Goal: Information Seeking & Learning: Find specific fact

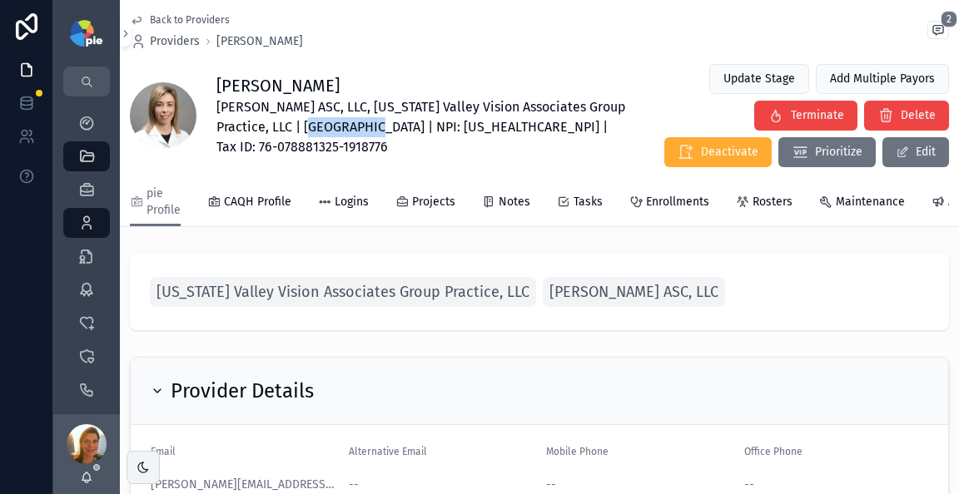
scroll to position [47, 0]
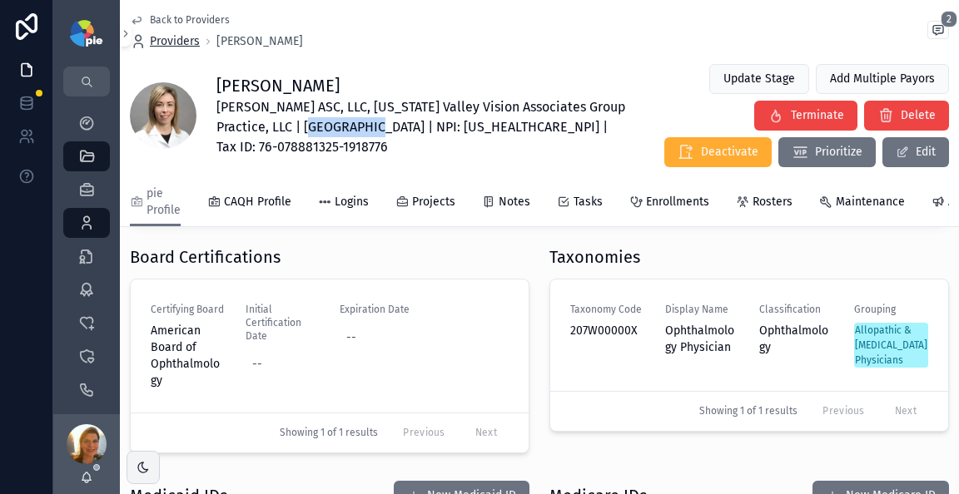
click at [176, 42] on span "Providers" at bounding box center [175, 41] width 50 height 17
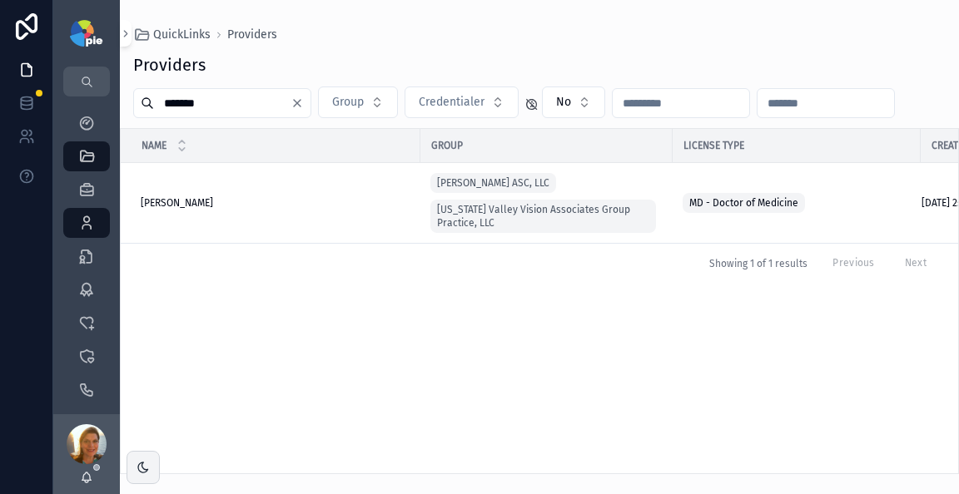
click at [204, 107] on input "*******" at bounding box center [222, 103] width 137 height 23
type input "*"
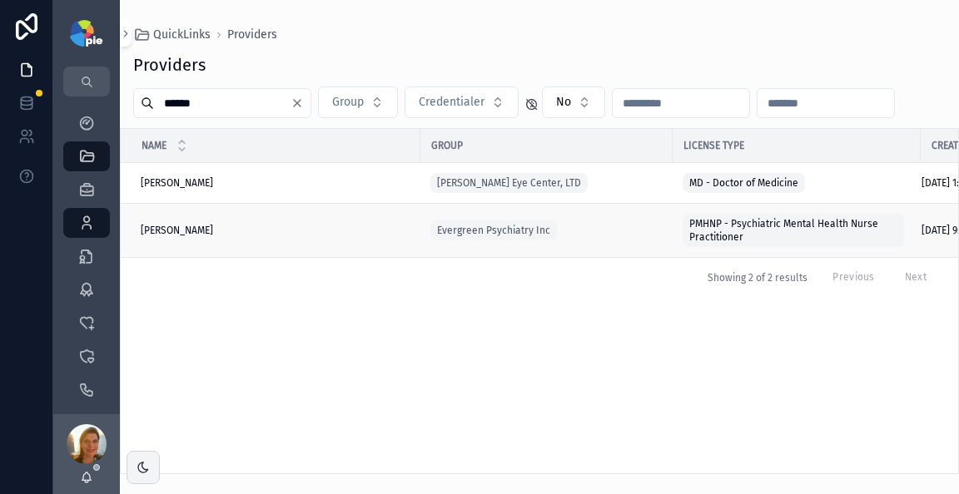
type input "*****"
click at [186, 228] on span "[PERSON_NAME]" at bounding box center [177, 230] width 72 height 13
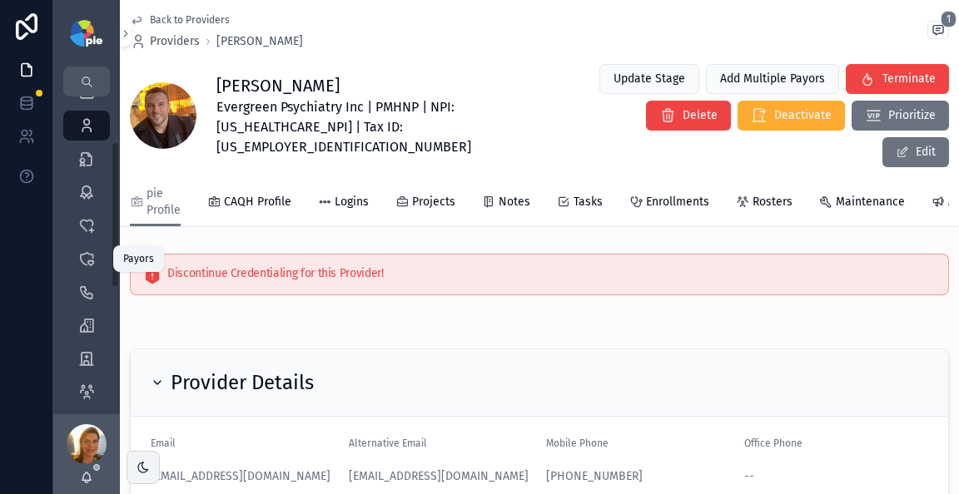
scroll to position [252, 0]
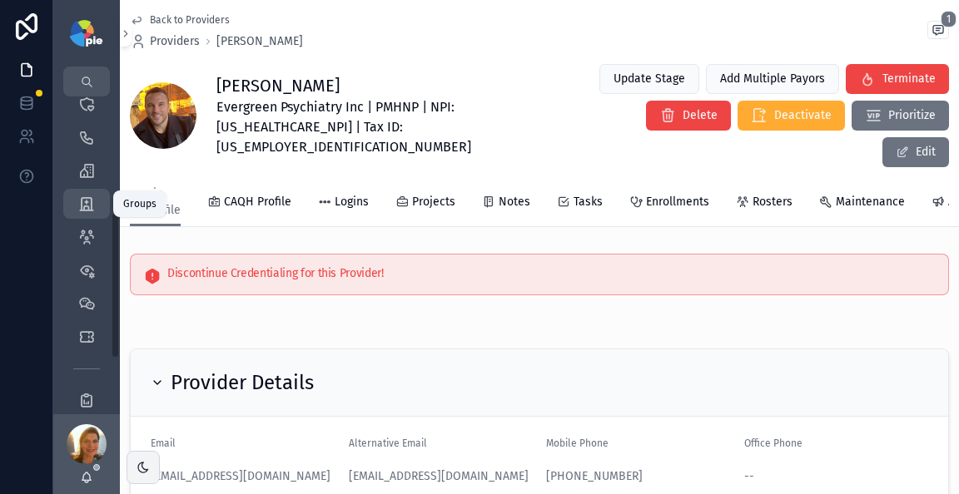
click at [88, 205] on icon "scrollable content" at bounding box center [86, 204] width 17 height 17
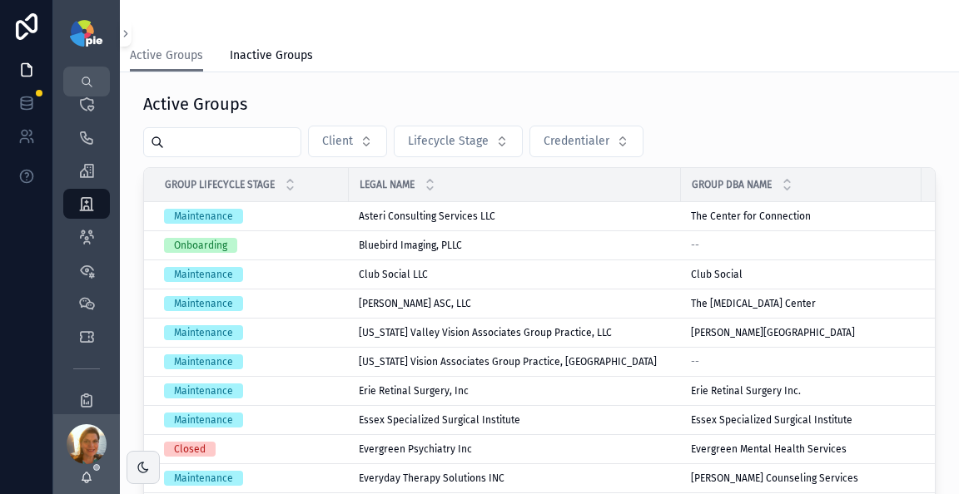
click at [235, 153] on input "scrollable content" at bounding box center [232, 142] width 137 height 23
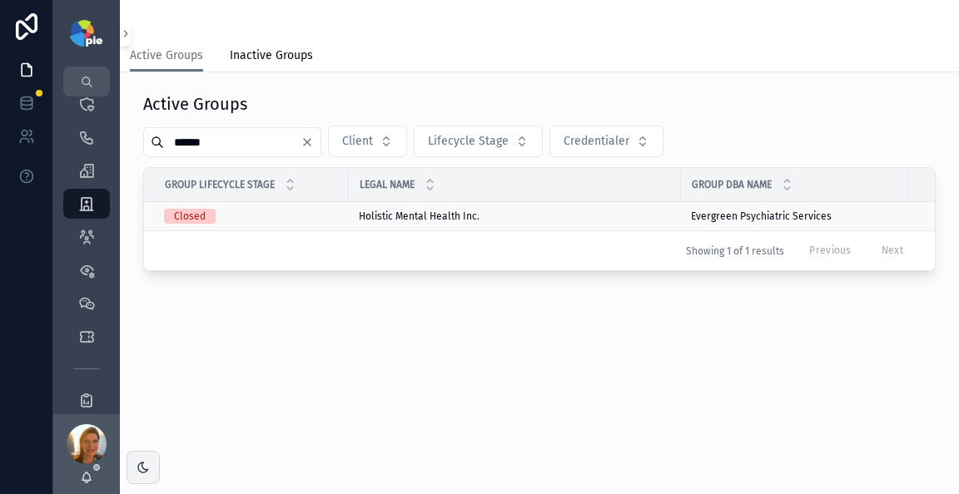
type input "******"
click at [373, 216] on span "Holistic Mental Health Inc." at bounding box center [419, 216] width 121 height 13
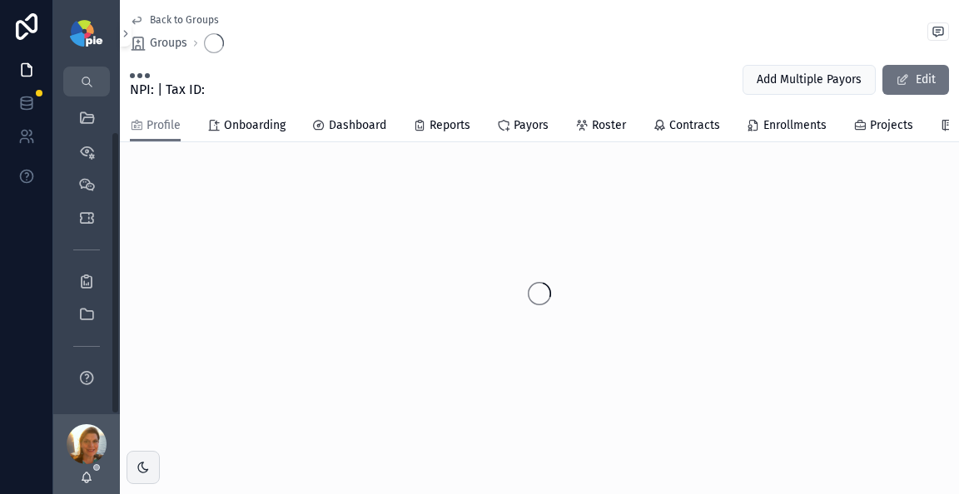
scroll to position [38, 0]
click at [870, 128] on span "Projects" at bounding box center [891, 125] width 43 height 17
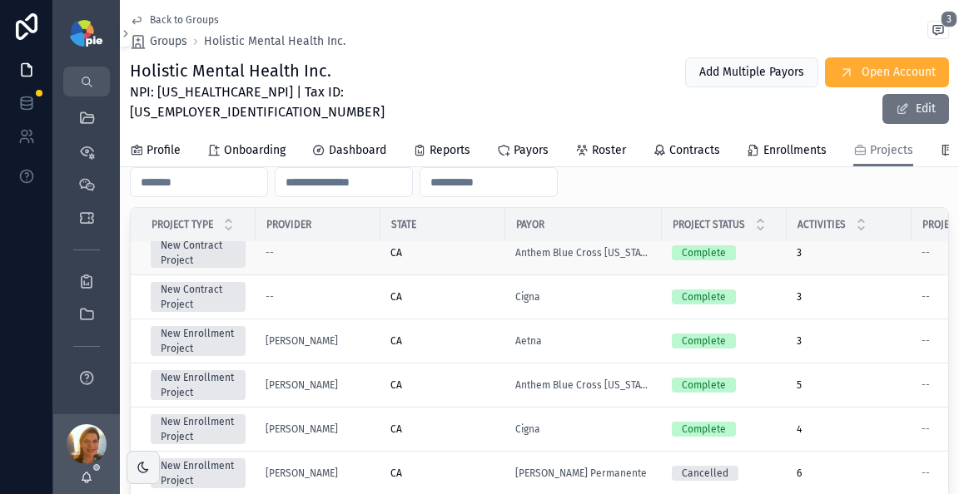
scroll to position [112, 0]
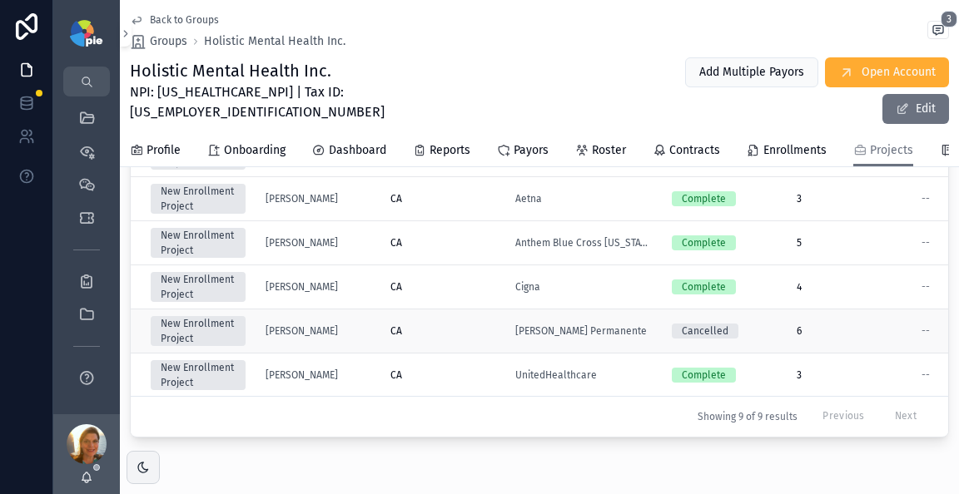
click at [629, 325] on div "[PERSON_NAME] Permanente" at bounding box center [583, 331] width 137 height 13
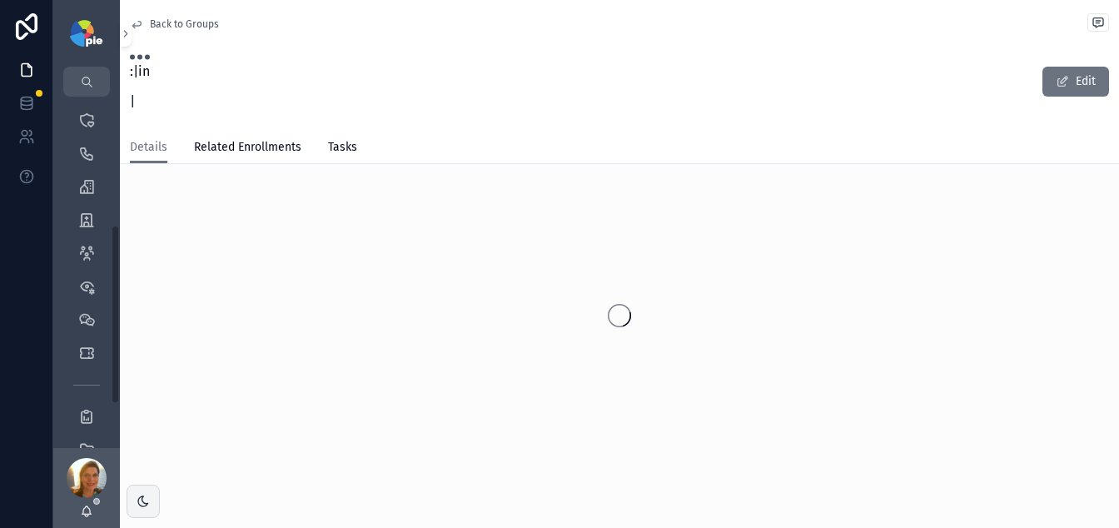
scroll to position [252, 0]
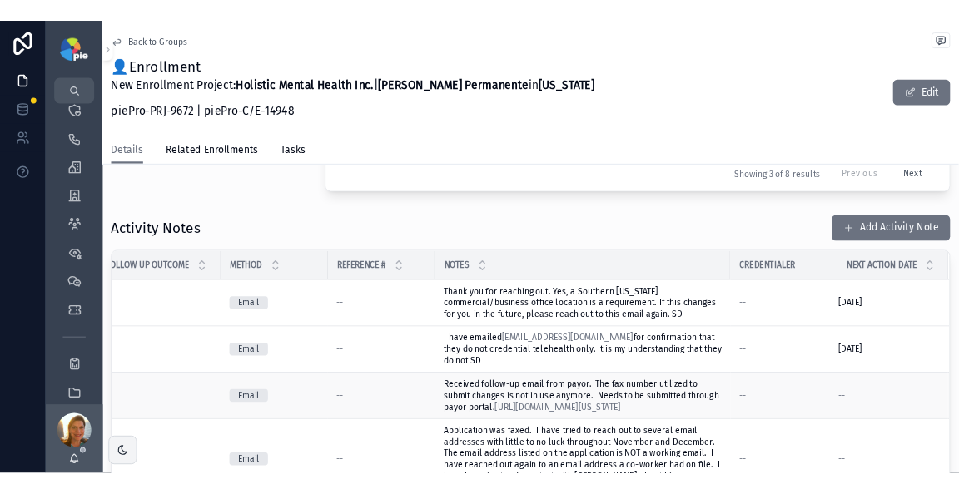
scroll to position [606, 0]
